Goal: Task Accomplishment & Management: Manage account settings

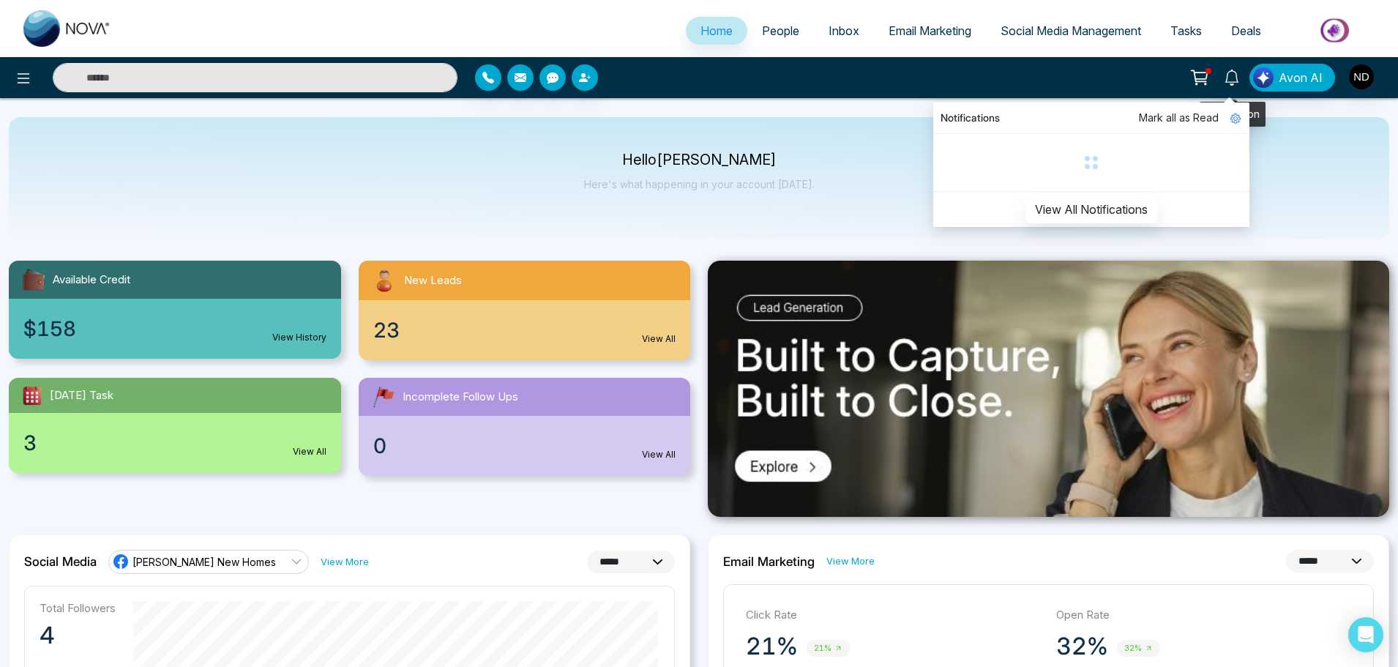
select select "*"
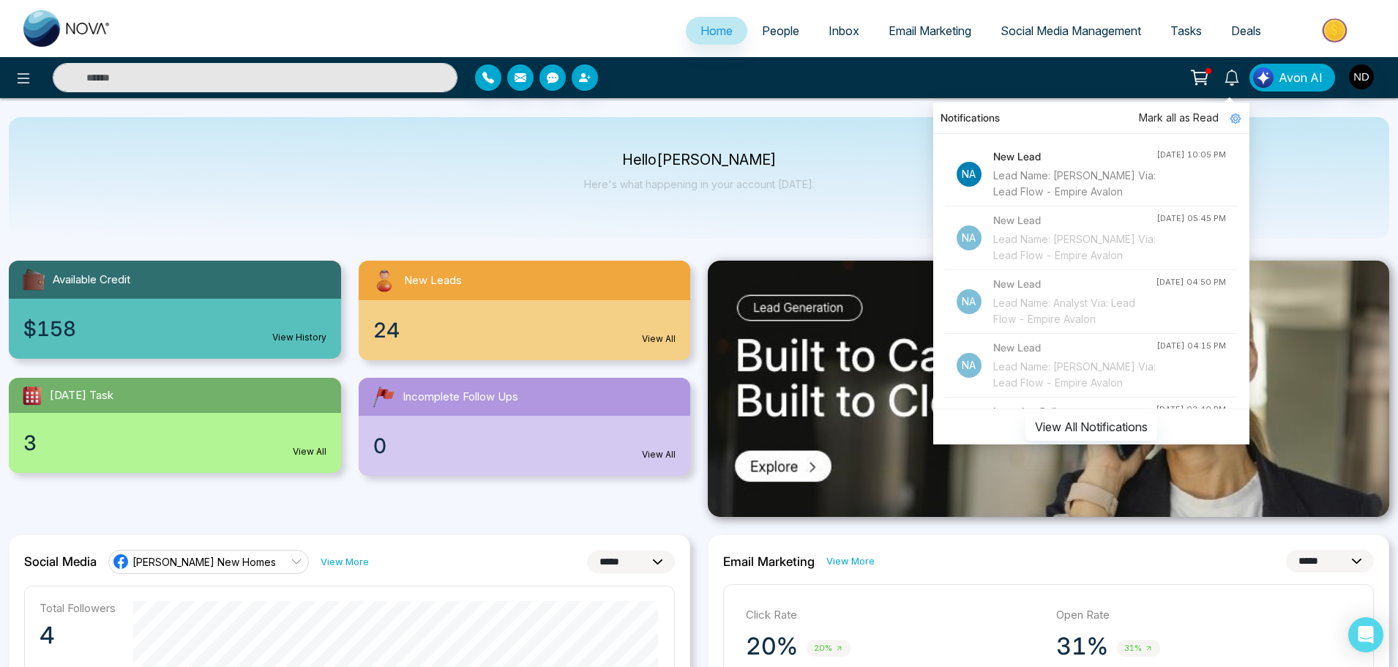
click at [1138, 201] on li "Na New Lead Lead Name: [PERSON_NAME] Via: Lead Flow - Empire Avalon [DATE] 10:0…" at bounding box center [1091, 175] width 293 height 64
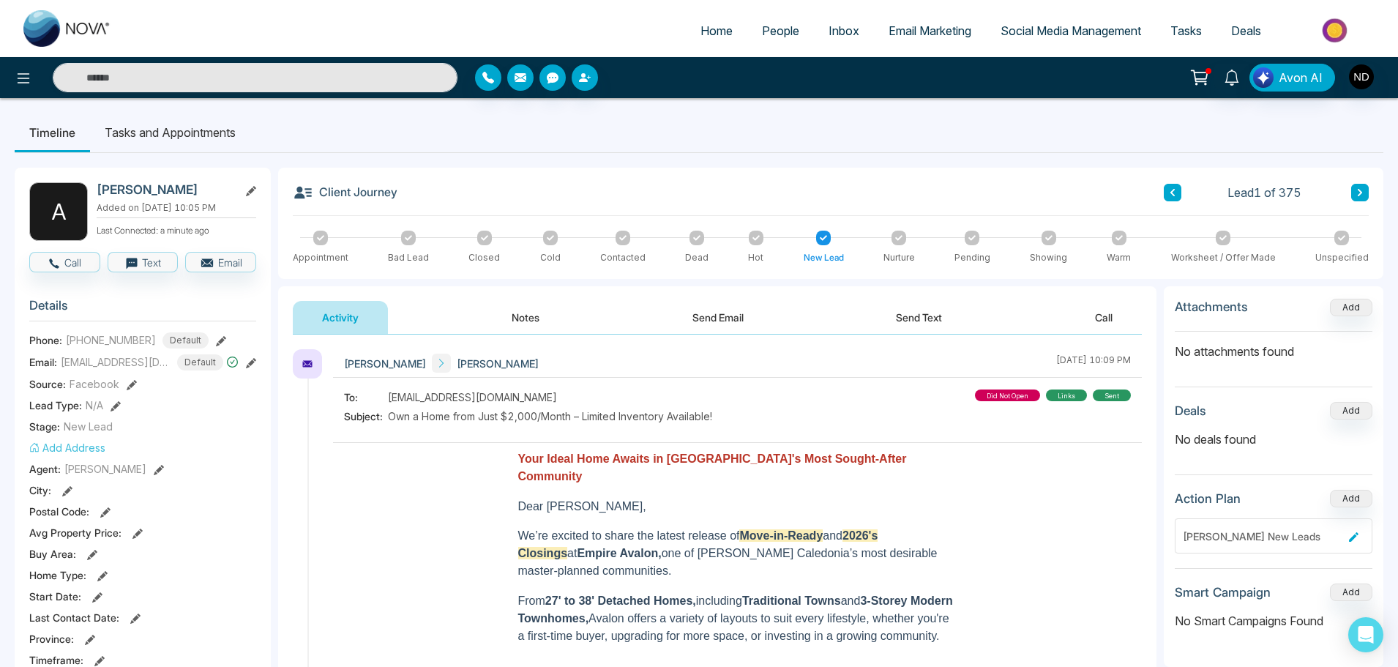
click at [533, 315] on button "Notes" at bounding box center [525, 317] width 86 height 33
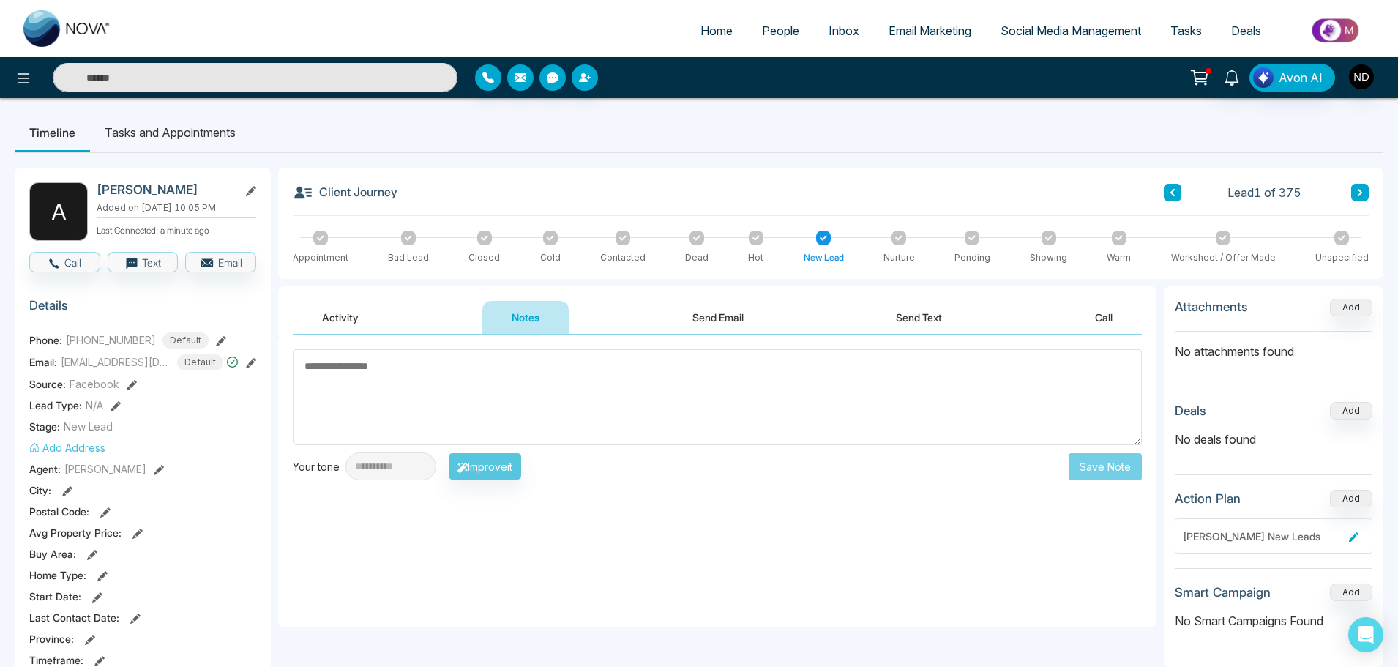
click at [357, 321] on button "Activity" at bounding box center [340, 317] width 95 height 33
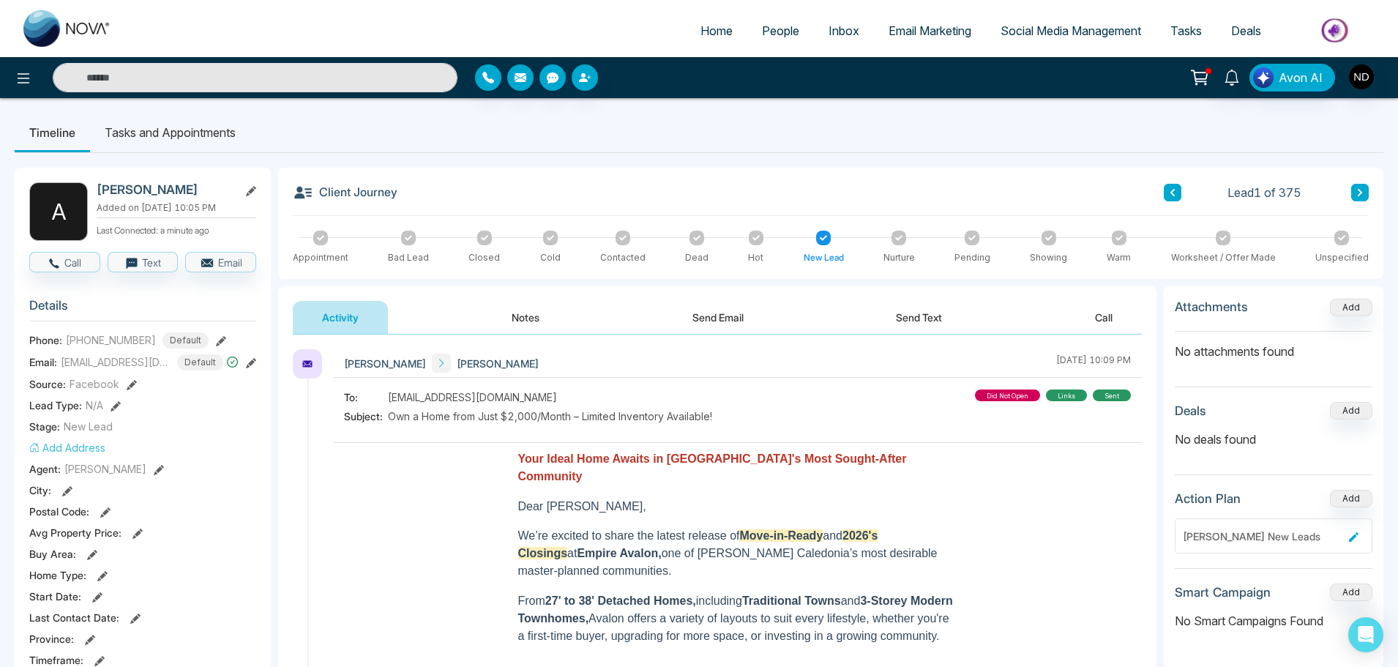
click at [116, 333] on span "[PHONE_NUMBER]" at bounding box center [111, 339] width 90 height 15
click at [116, 342] on span "[PHONE_NUMBER]" at bounding box center [111, 339] width 90 height 15
copy span "19055417163"
drag, startPoint x: 182, startPoint y: 188, endPoint x: 99, endPoint y: 187, distance: 82.7
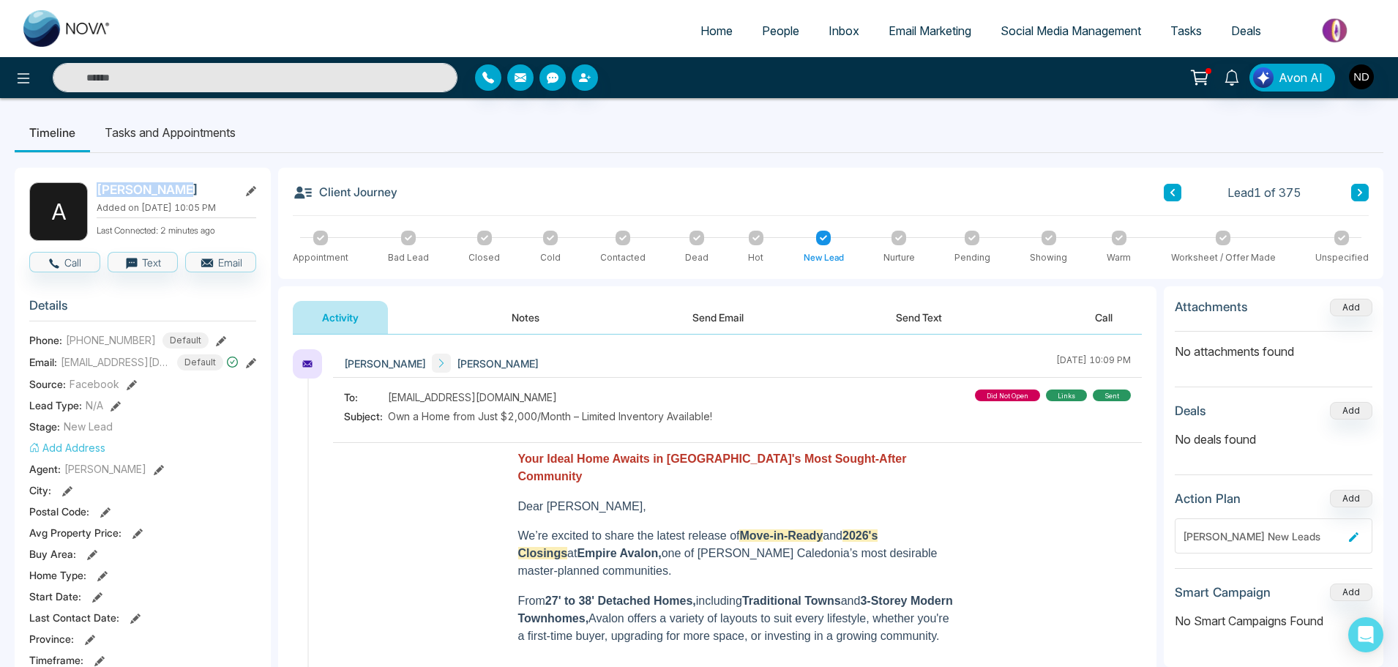
click at [99, 187] on h2 "[PERSON_NAME]" at bounding box center [165, 189] width 136 height 15
copy h2 "[PERSON_NAME]"
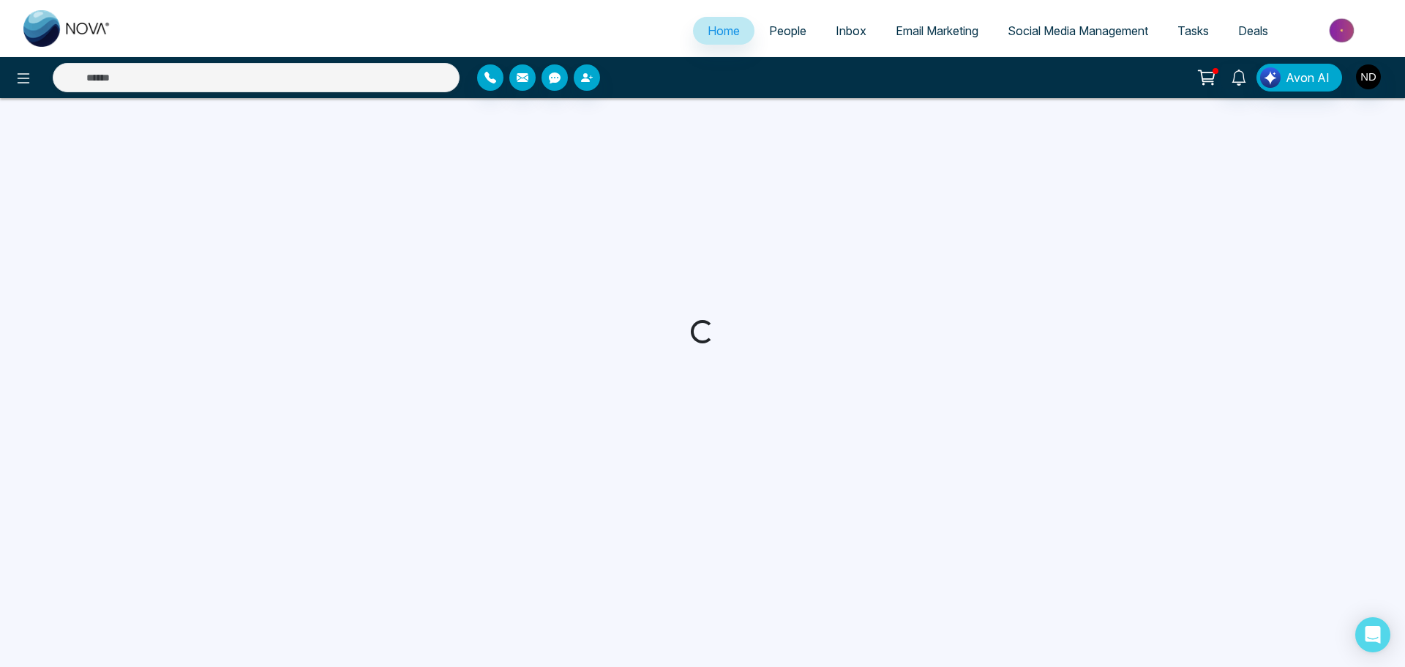
select select "*"
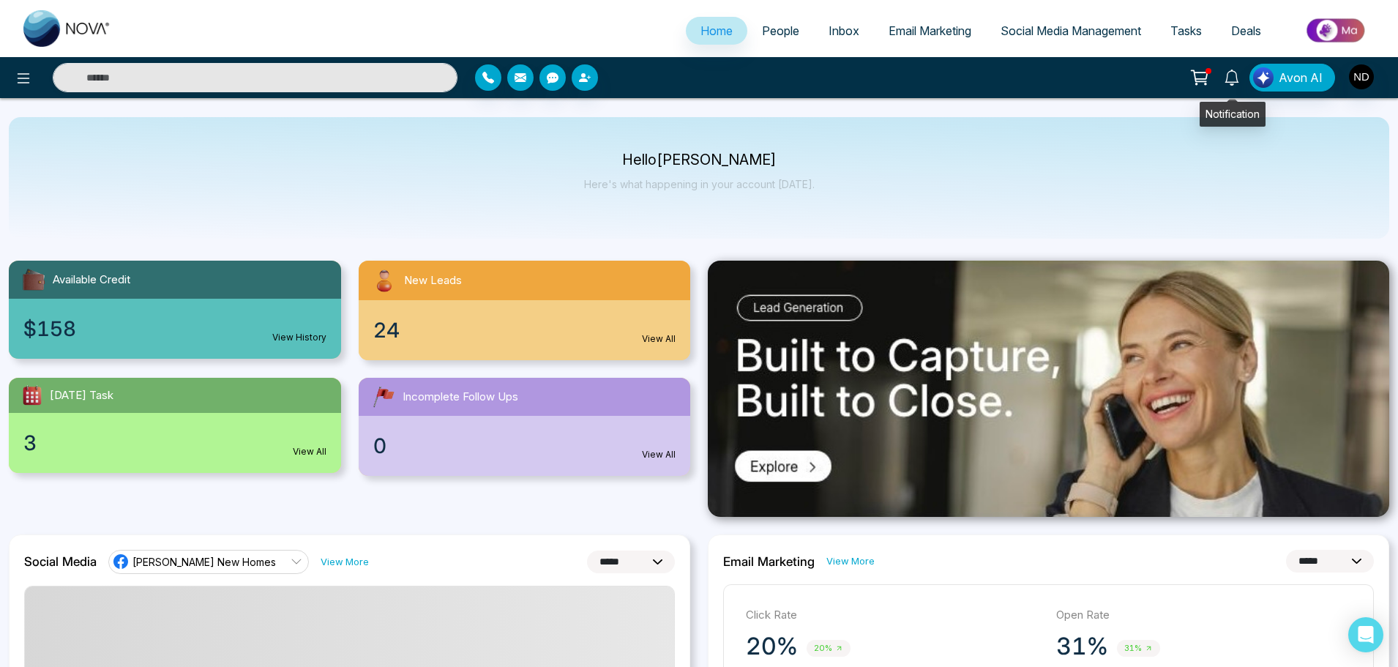
click at [1223, 84] on link at bounding box center [1231, 77] width 35 height 26
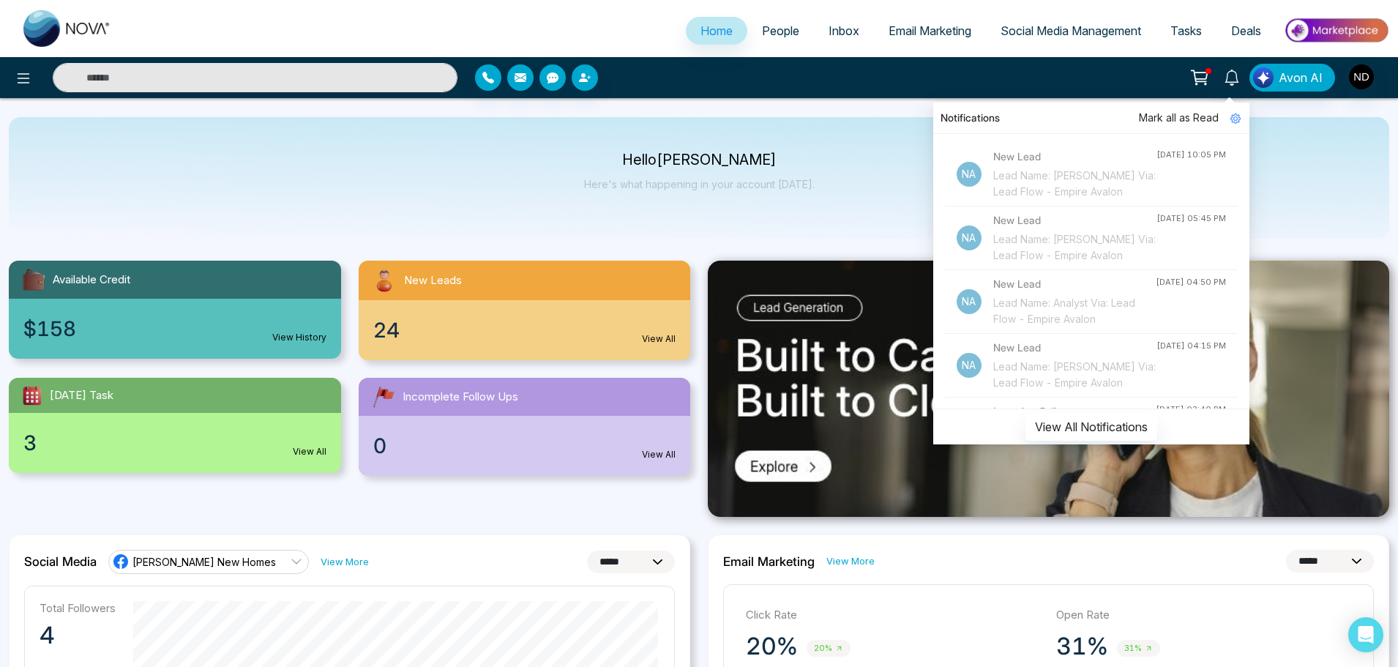
click at [647, 220] on div "Hello Navdeep Dhillon Here's what happening in your account today." at bounding box center [699, 178] width 1381 height 122
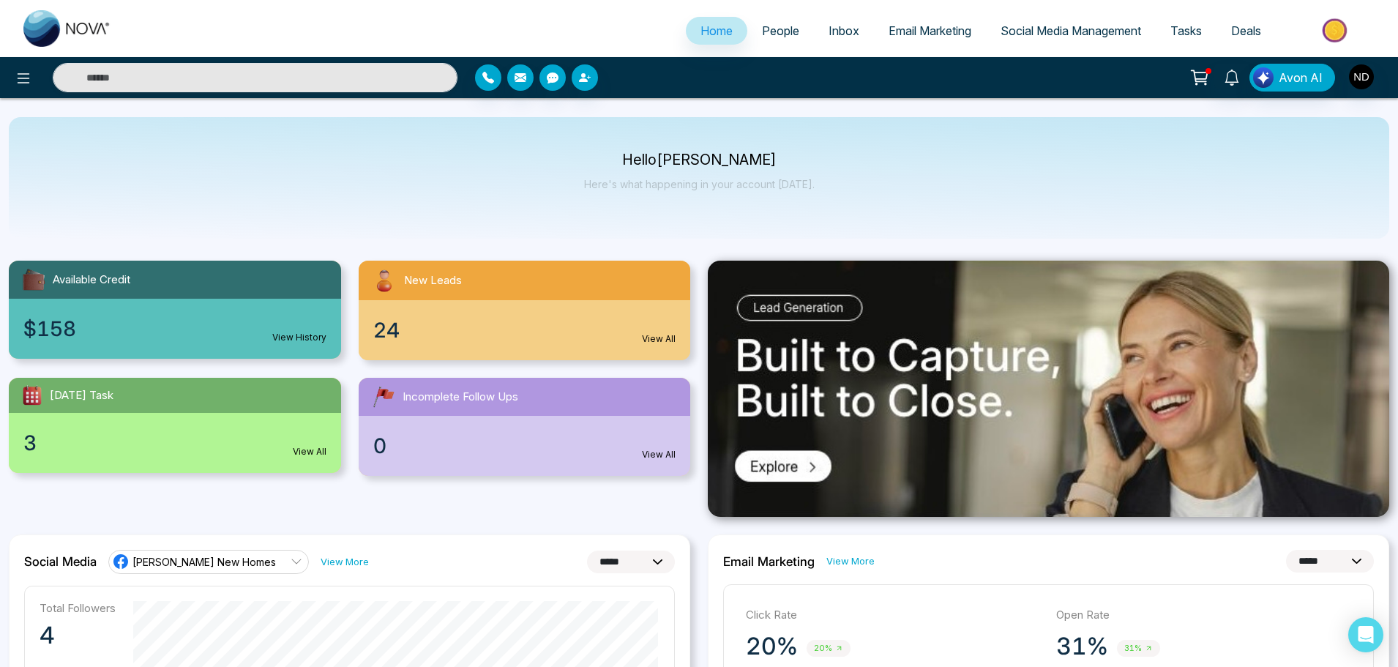
click at [564, 429] on div "0 View All" at bounding box center [525, 446] width 332 height 60
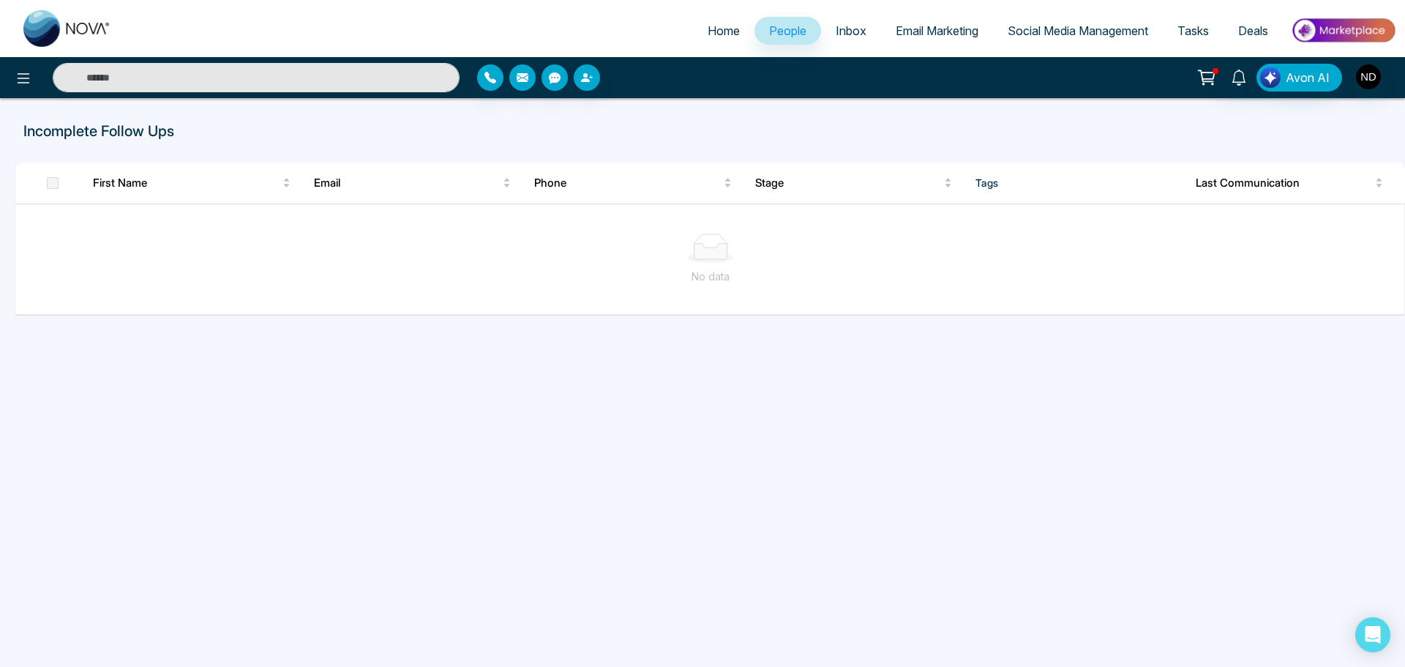
click at [47, 34] on img at bounding box center [67, 28] width 88 height 37
select select "*"
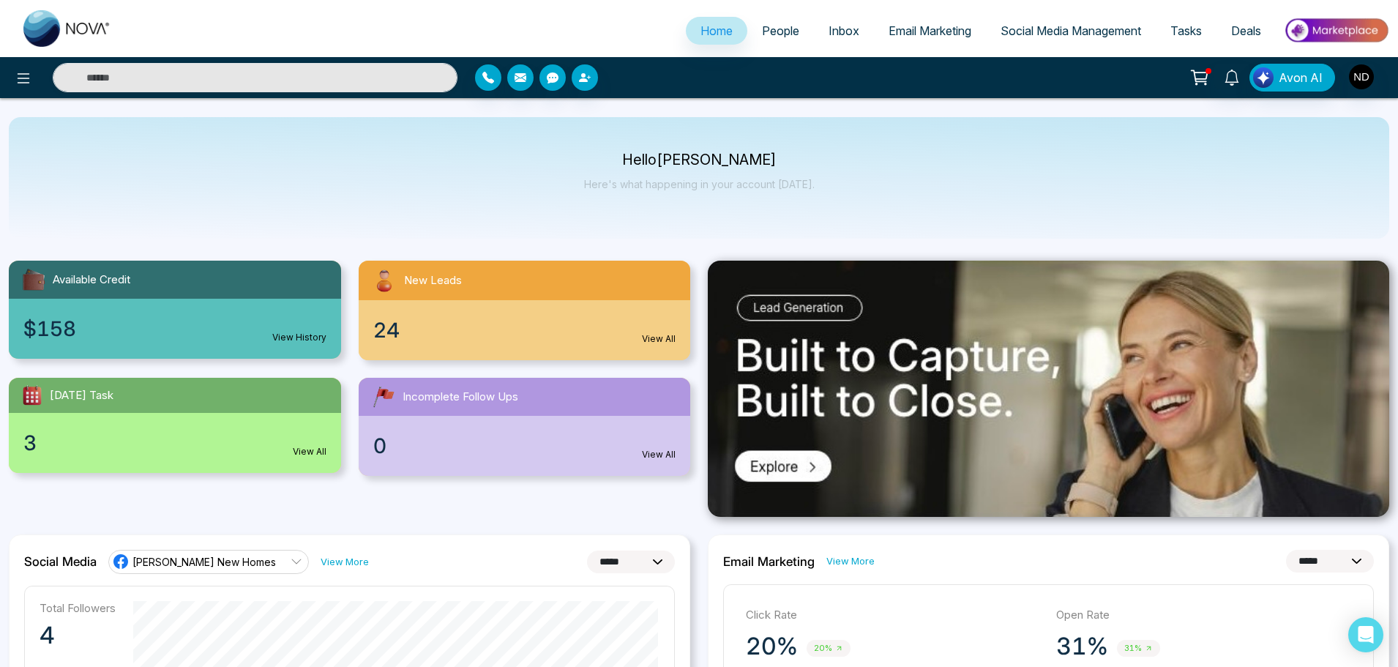
click at [523, 419] on div "0 View All" at bounding box center [525, 446] width 332 height 60
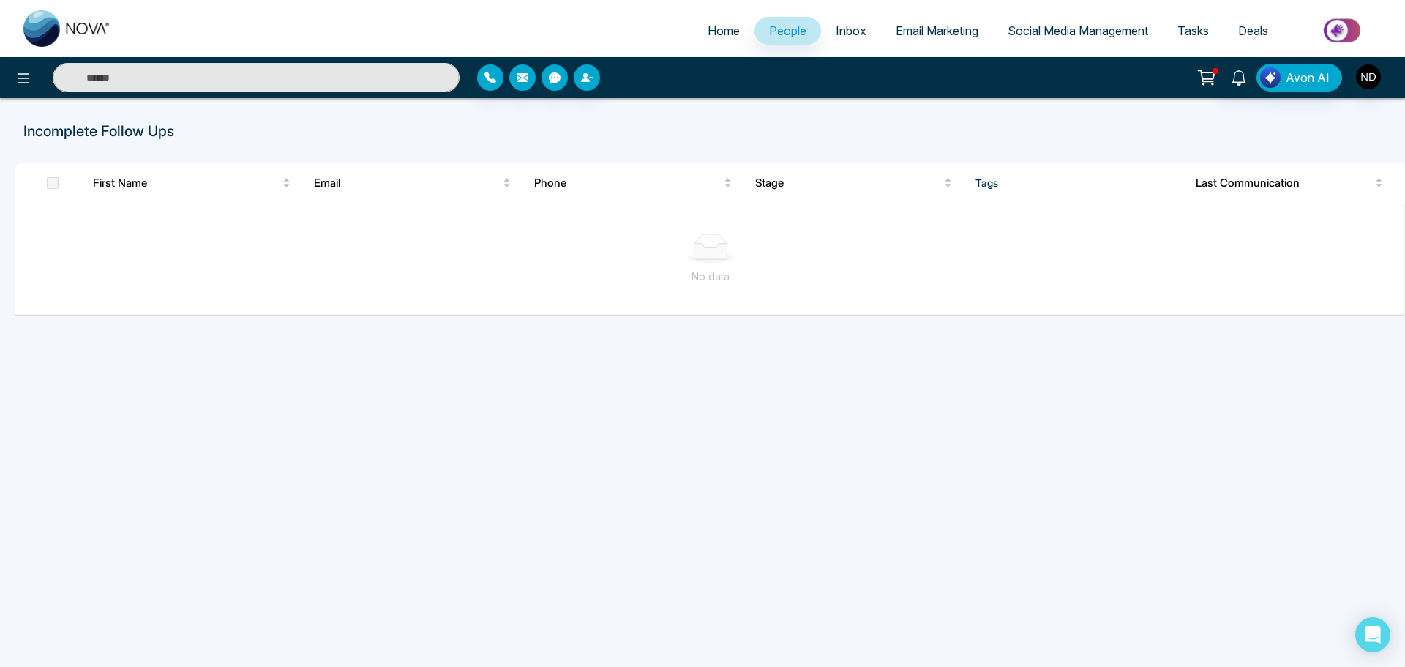
click at [86, 20] on img at bounding box center [67, 28] width 88 height 37
select select "*"
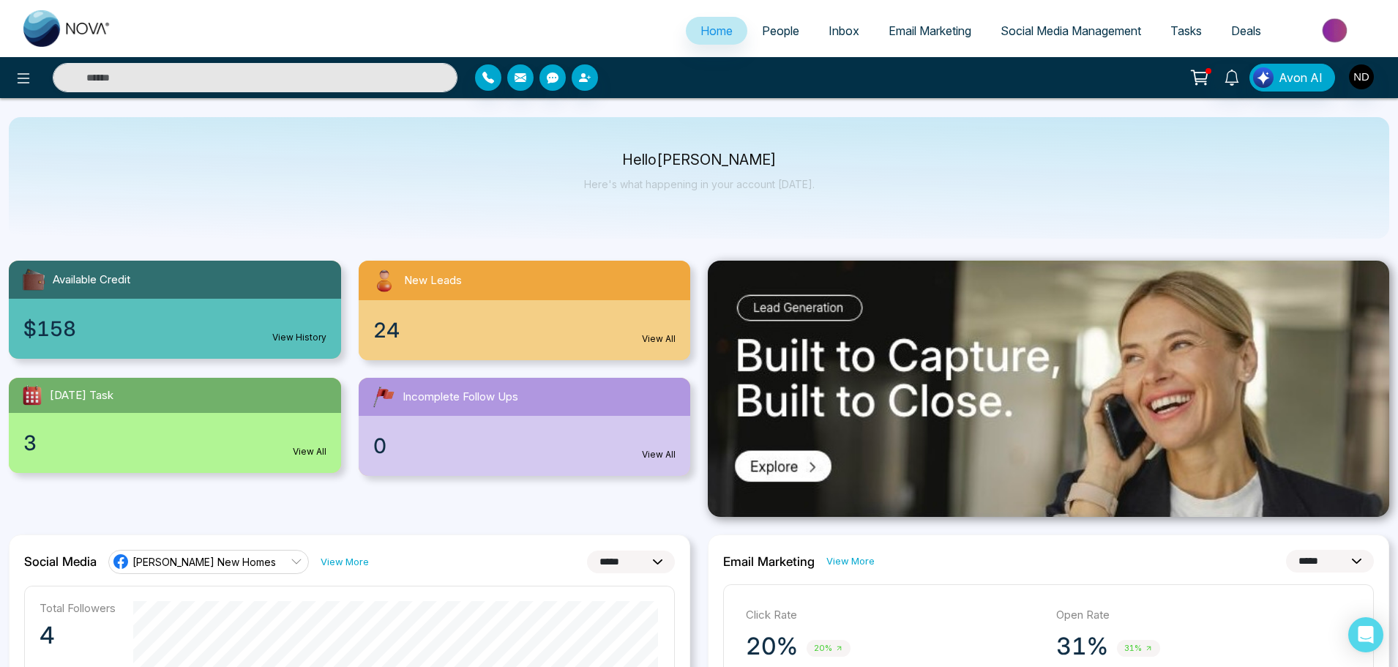
scroll to position [146, 0]
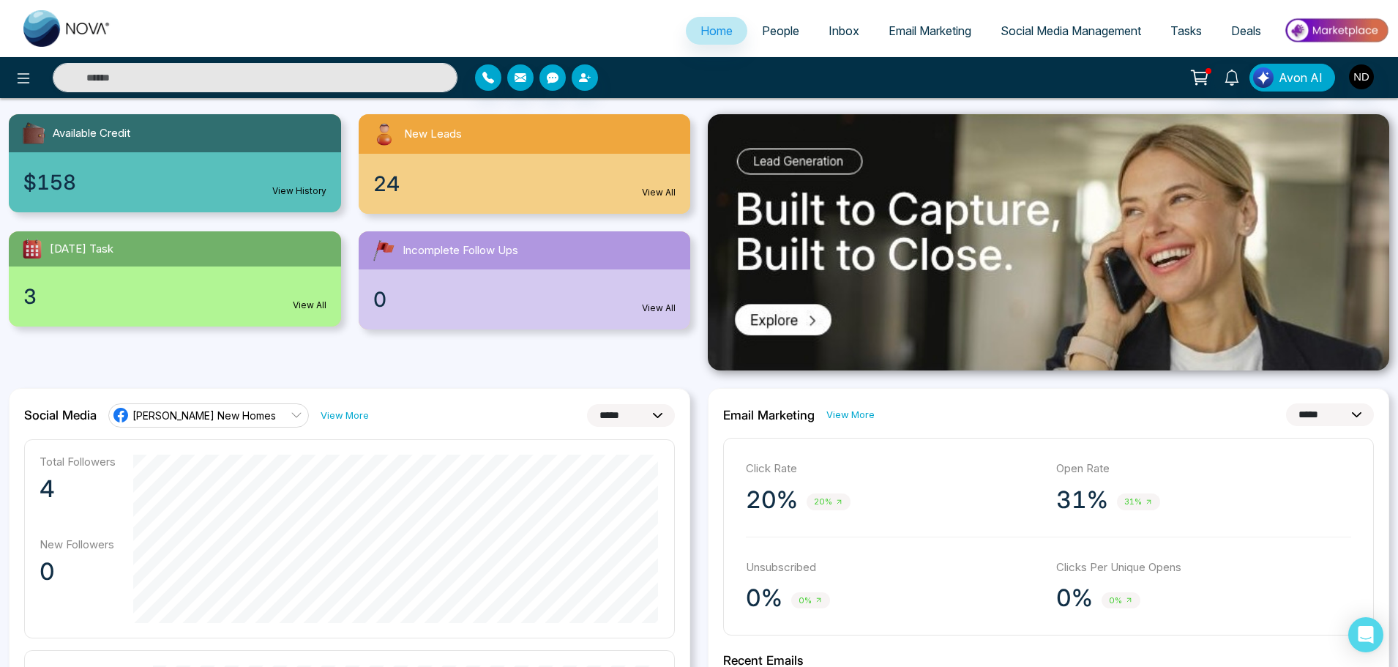
click at [311, 313] on div "3 View All" at bounding box center [175, 296] width 332 height 60
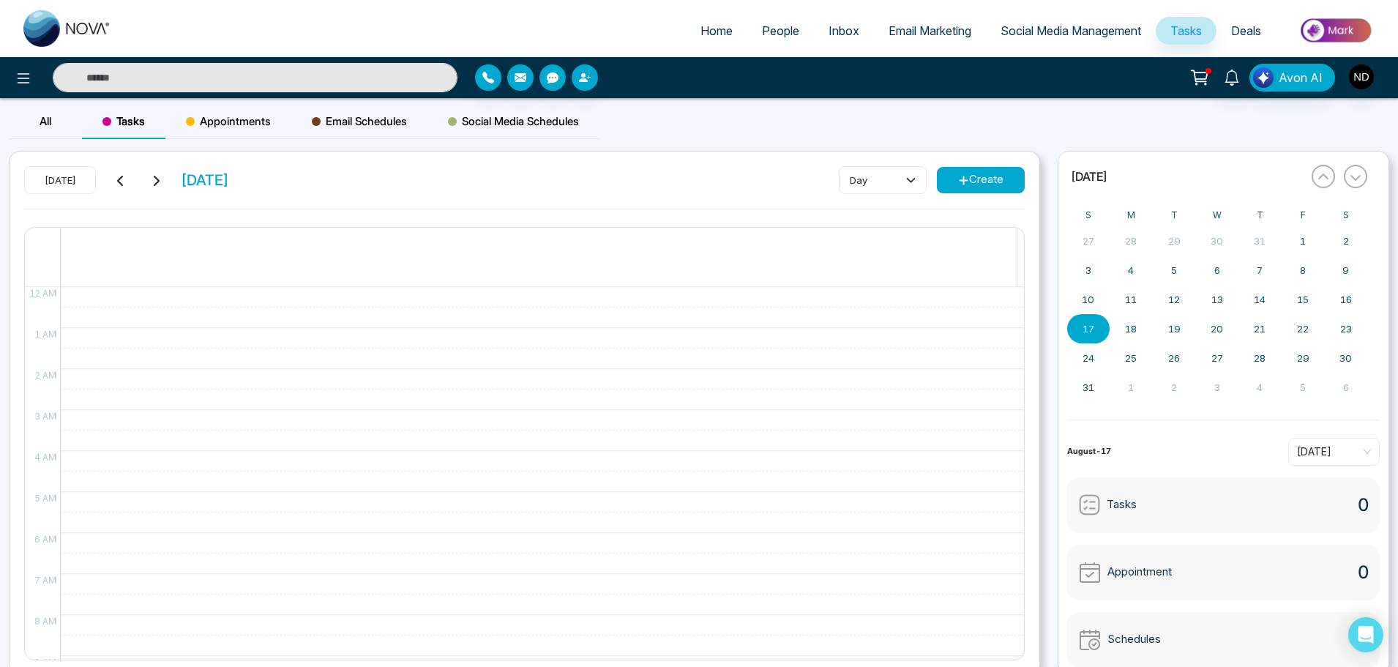
scroll to position [3, 0]
click at [1132, 329] on abbr "18" at bounding box center [1131, 326] width 12 height 12
click at [1162, 324] on button "19" at bounding box center [1174, 325] width 43 height 29
click at [1357, 300] on button "16" at bounding box center [1345, 296] width 43 height 29
click at [226, 117] on span "Appointments" at bounding box center [228, 122] width 85 height 18
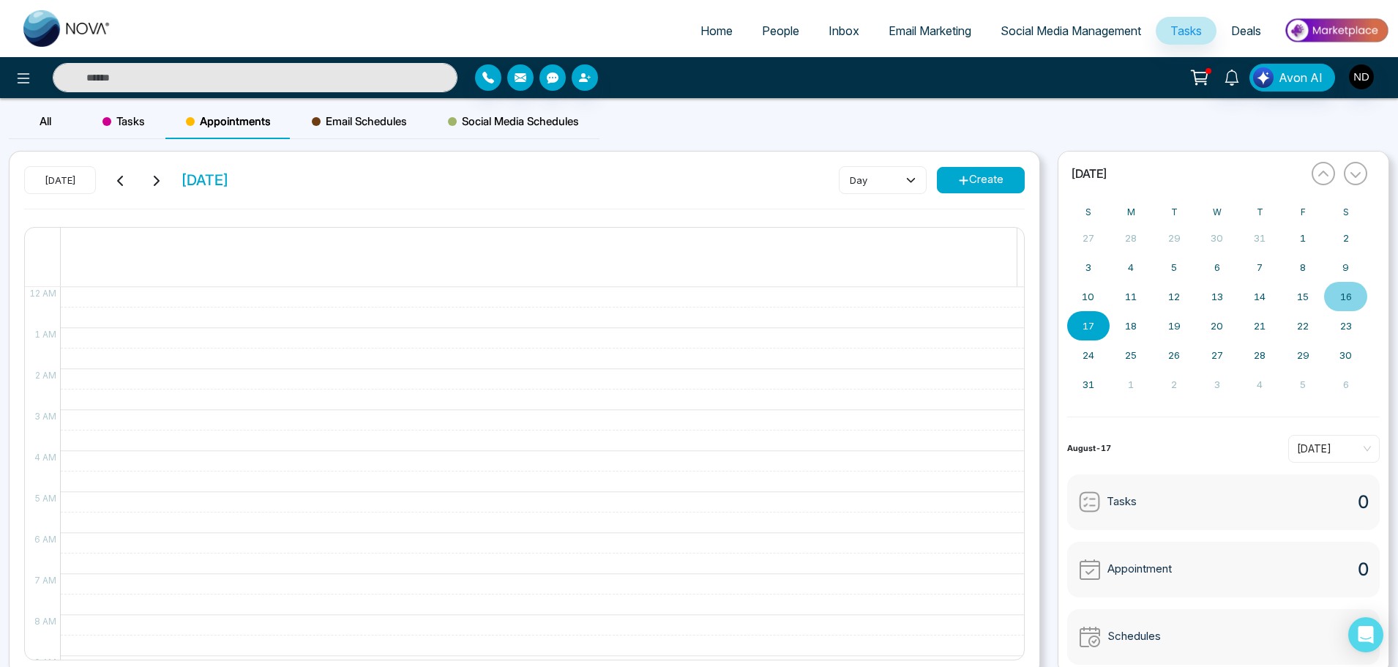
click at [138, 122] on span "Tasks" at bounding box center [123, 122] width 42 height 18
click at [65, 124] on div "All" at bounding box center [45, 121] width 73 height 35
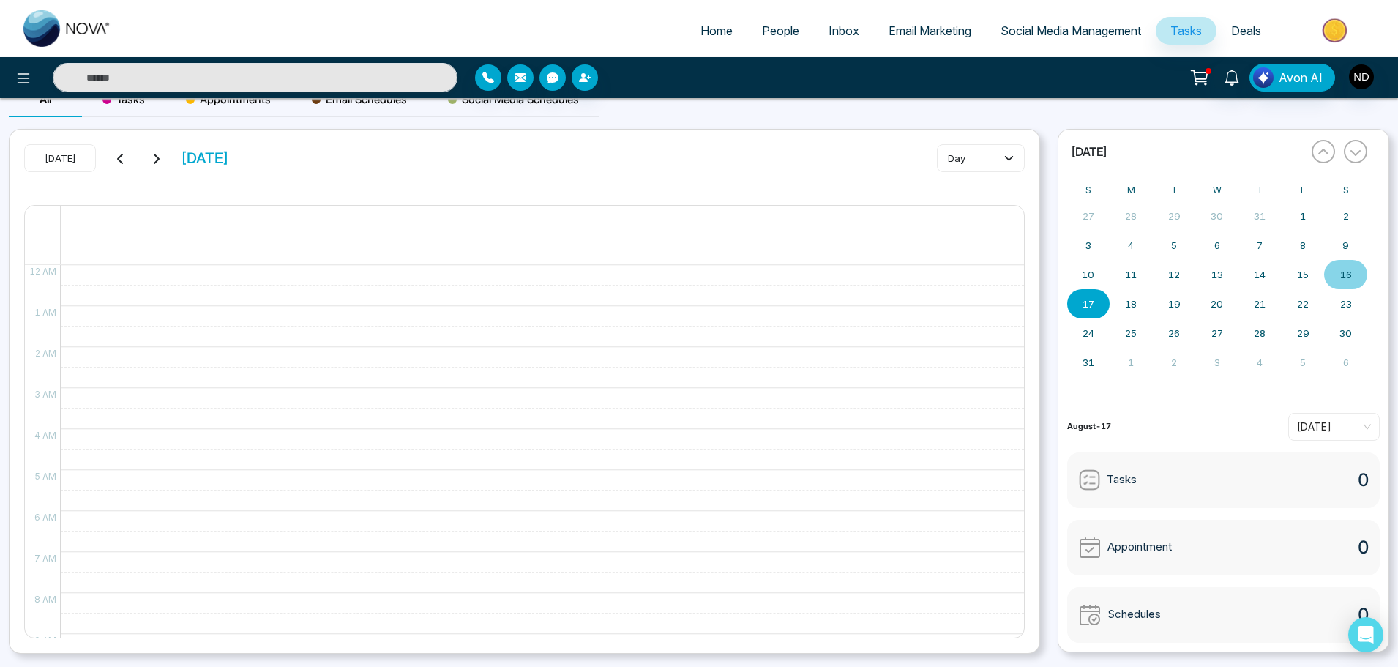
scroll to position [0, 0]
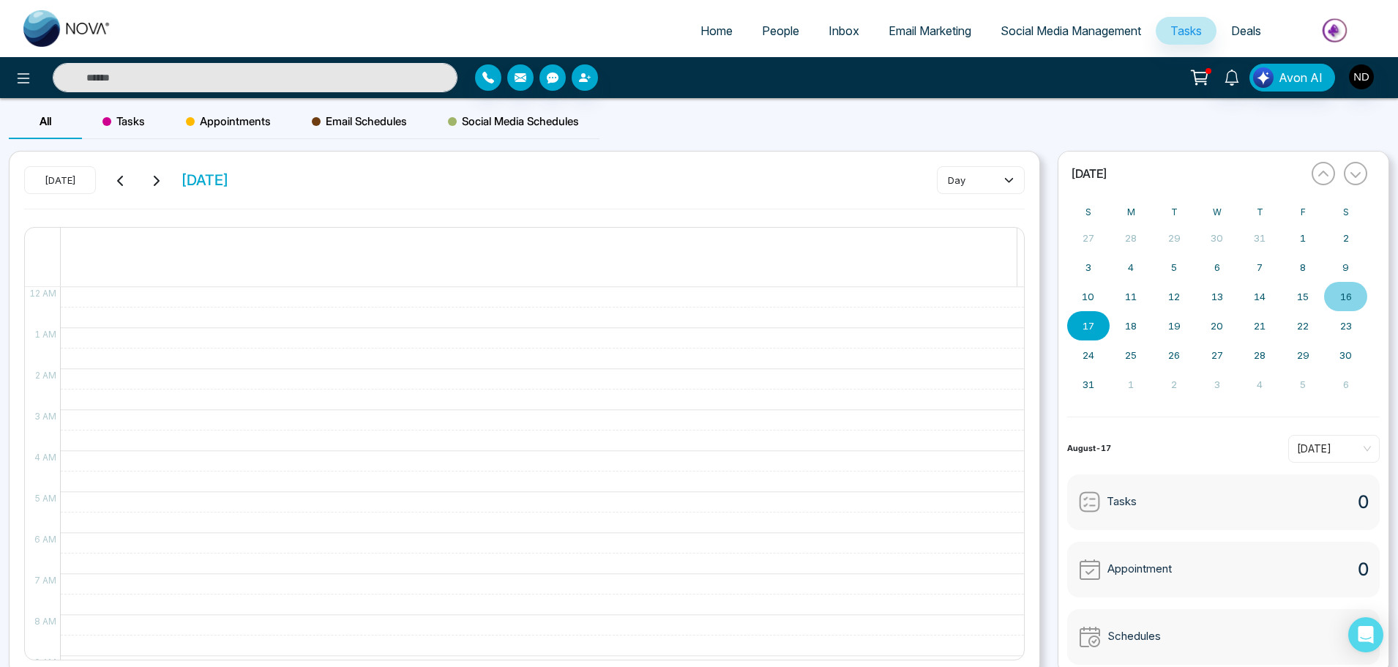
click at [706, 37] on span "Home" at bounding box center [717, 30] width 32 height 15
select select "*"
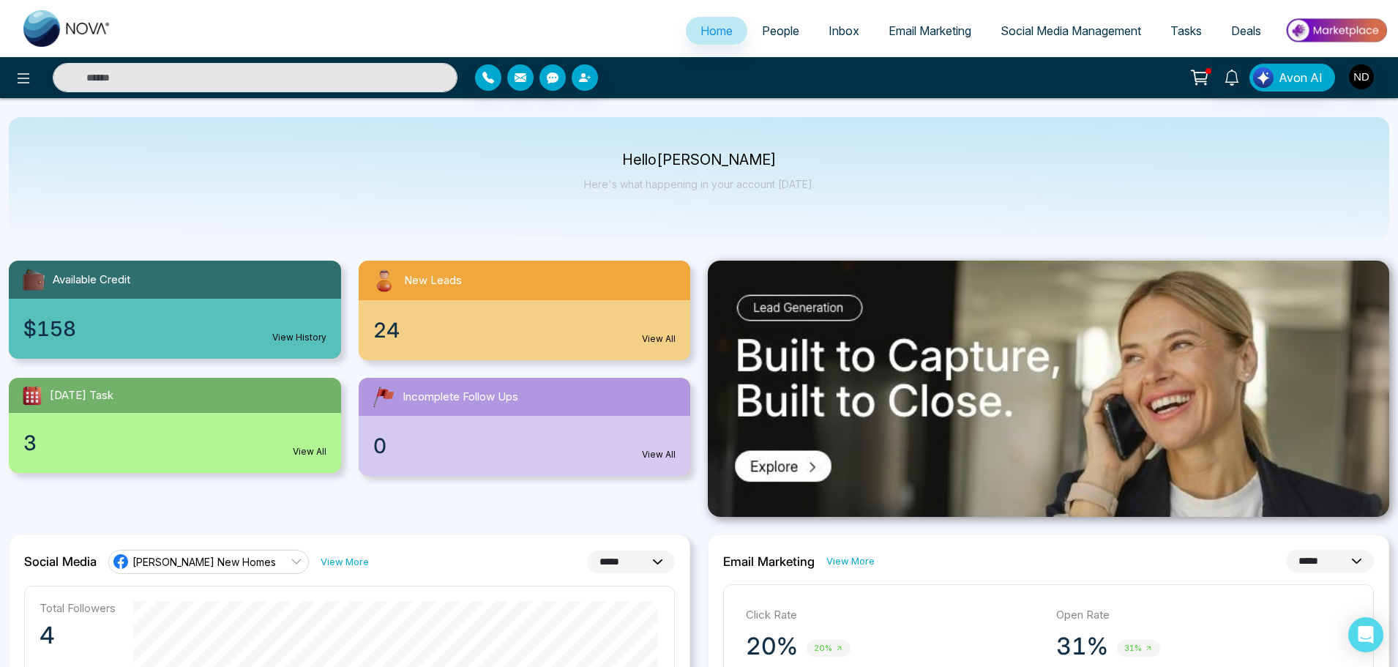
drag, startPoint x: 236, startPoint y: 574, endPoint x: 317, endPoint y: 145, distance: 436.4
click at [834, 31] on span "Inbox" at bounding box center [844, 30] width 31 height 15
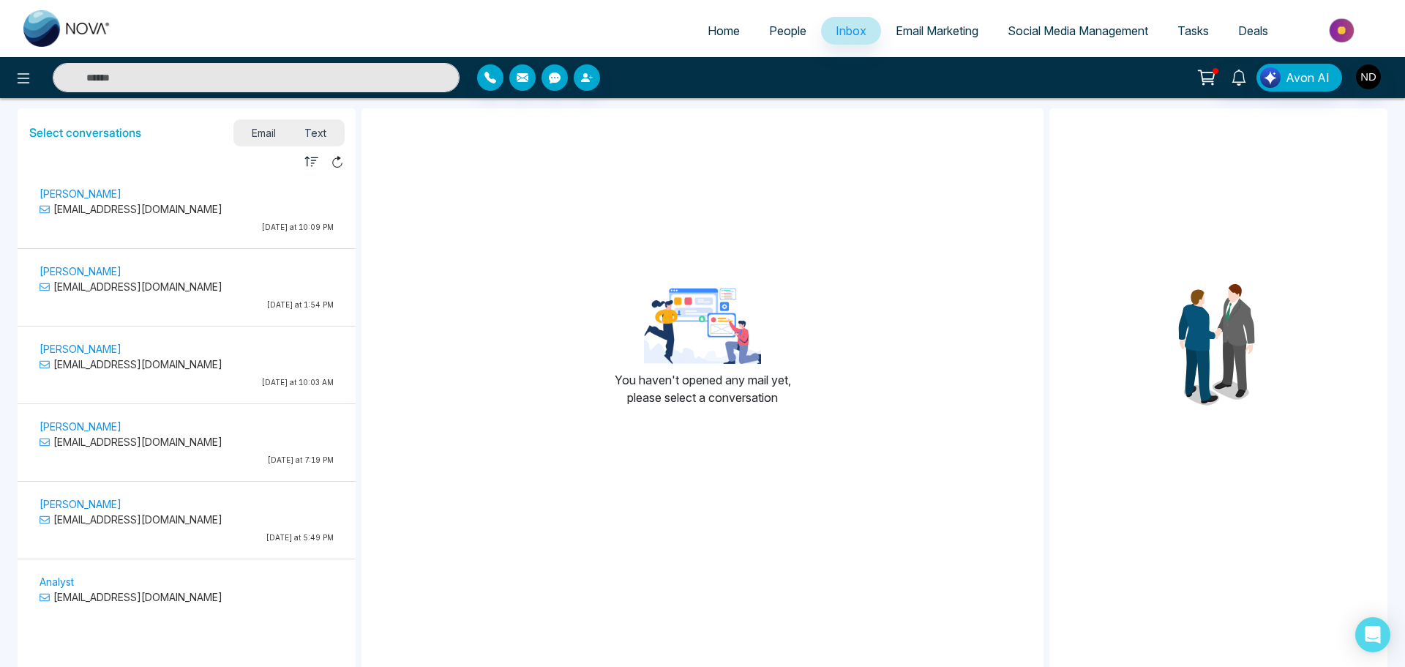
click at [1203, 36] on span "Tasks" at bounding box center [1193, 30] width 31 height 15
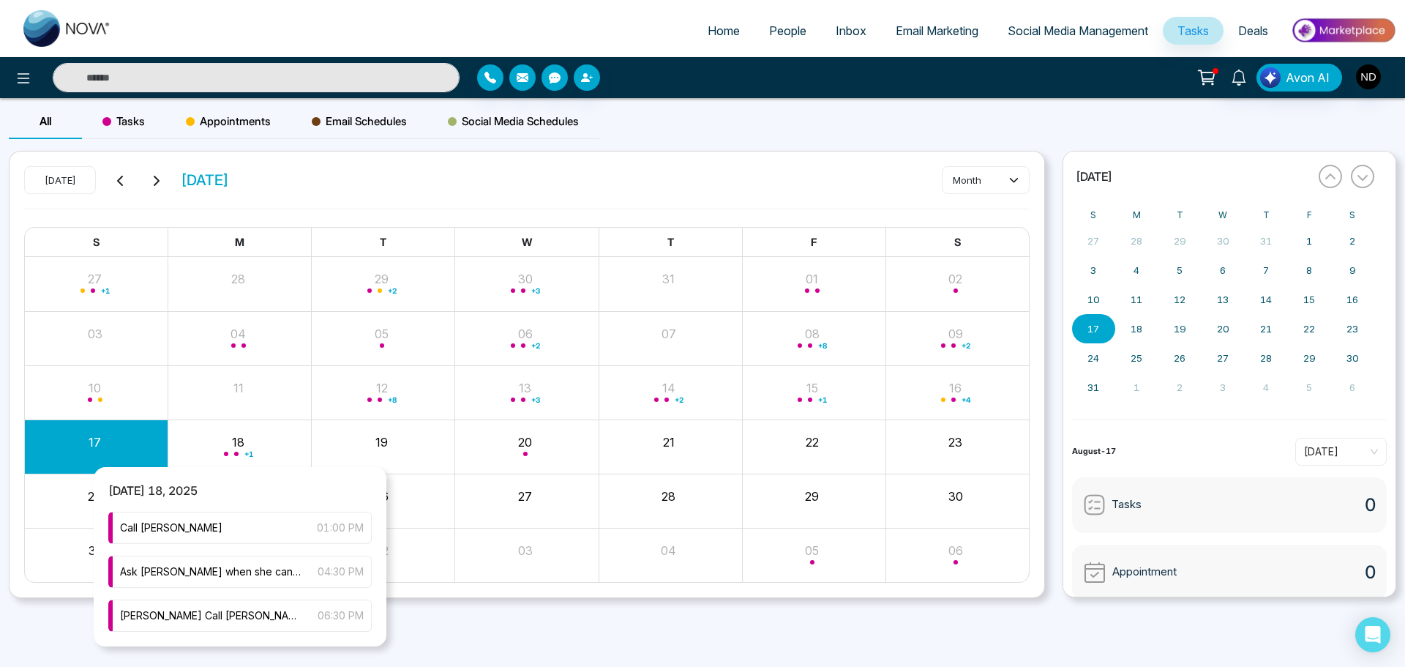
click at [275, 444] on div "+ 1" at bounding box center [239, 446] width 143 height 35
